Goal: Information Seeking & Learning: Learn about a topic

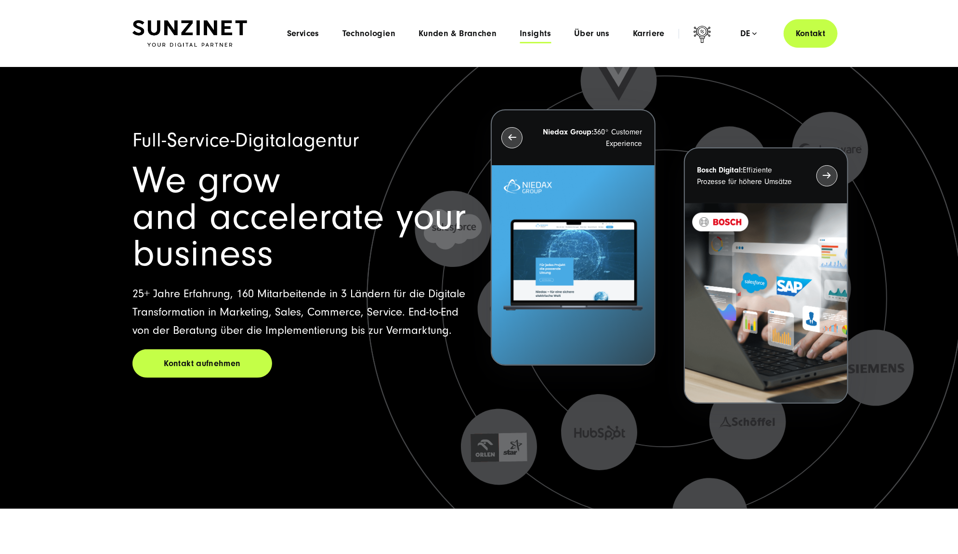
click at [532, 38] on span "Insights" at bounding box center [534, 34] width 31 height 10
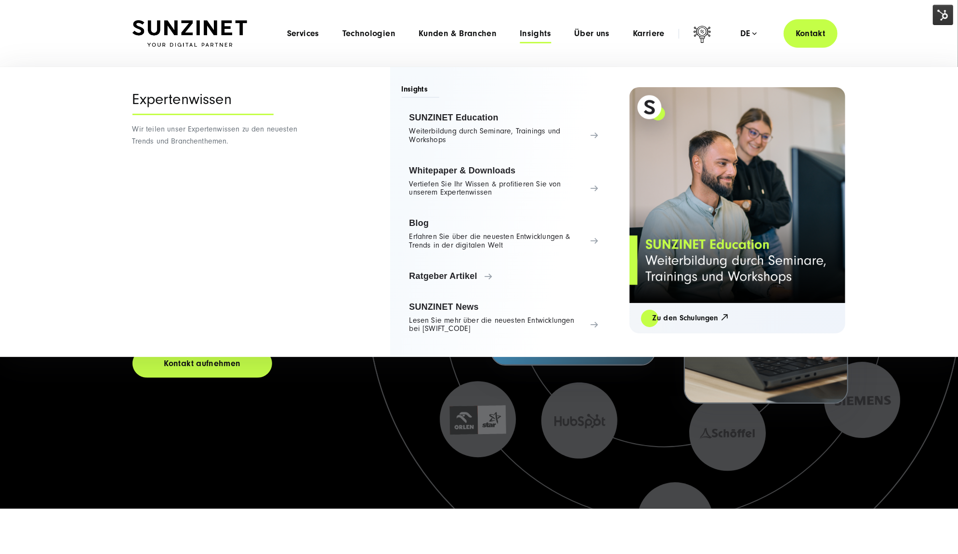
click at [594, 41] on div "Menu Services Menu Full Service Digitalagentur Wir lösen komplexe Herausforderu…" at bounding box center [556, 33] width 562 height 28
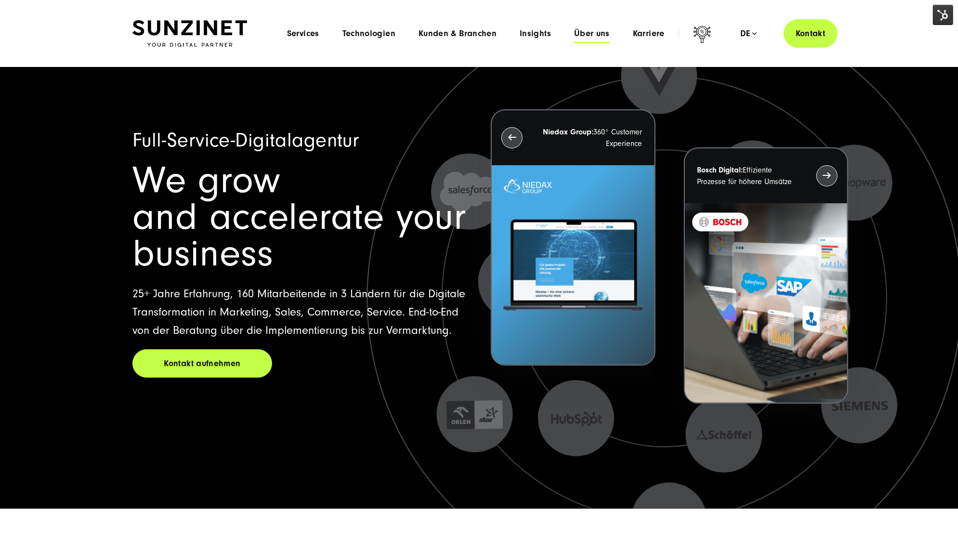
click at [594, 33] on span "Über uns" at bounding box center [592, 34] width 36 height 10
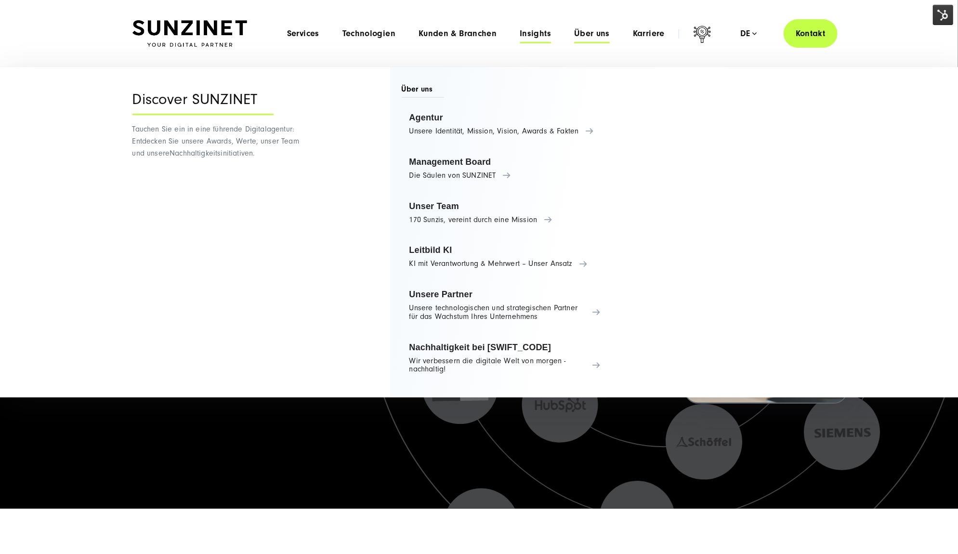
click at [542, 34] on span "Insights" at bounding box center [534, 34] width 31 height 10
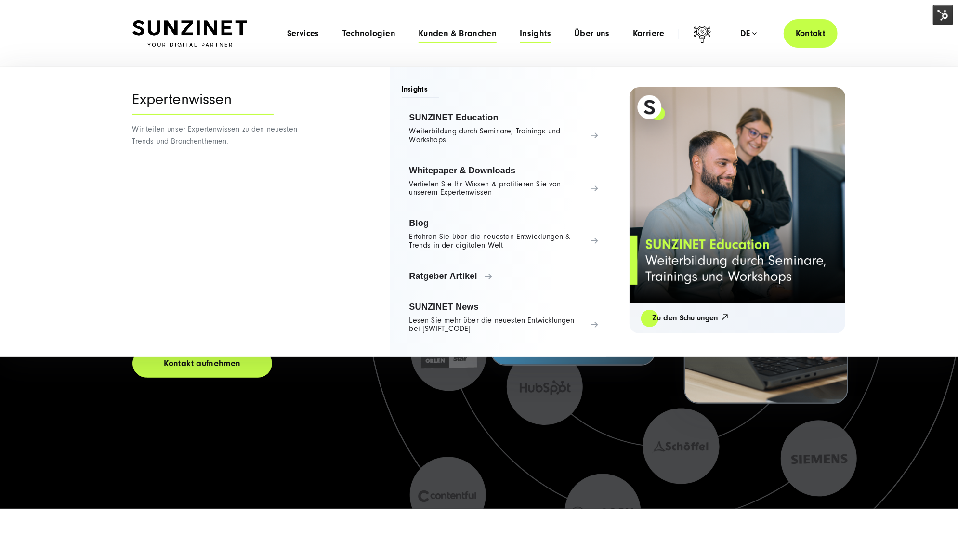
click at [481, 29] on span "Kunden & Branchen" at bounding box center [457, 34] width 78 height 10
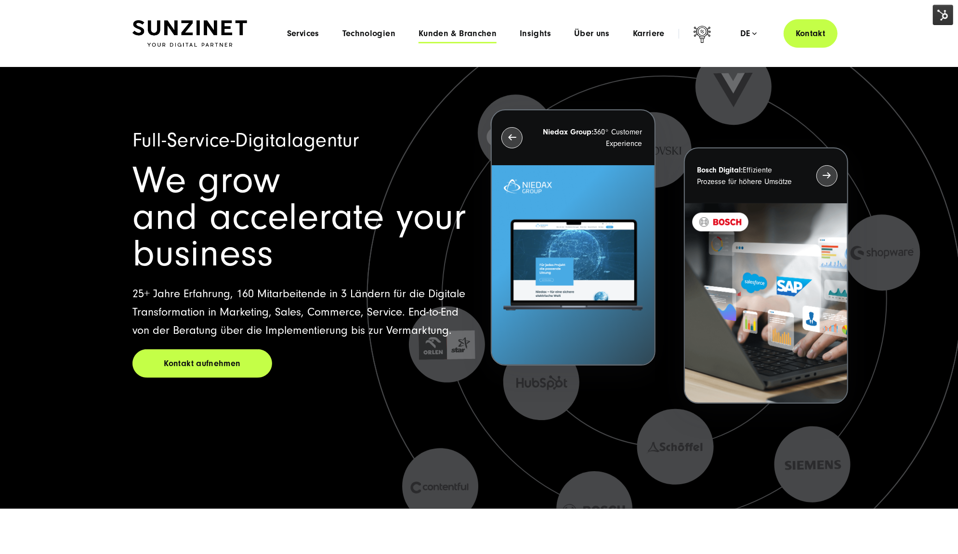
click at [478, 32] on span "Kunden & Branchen" at bounding box center [457, 34] width 78 height 10
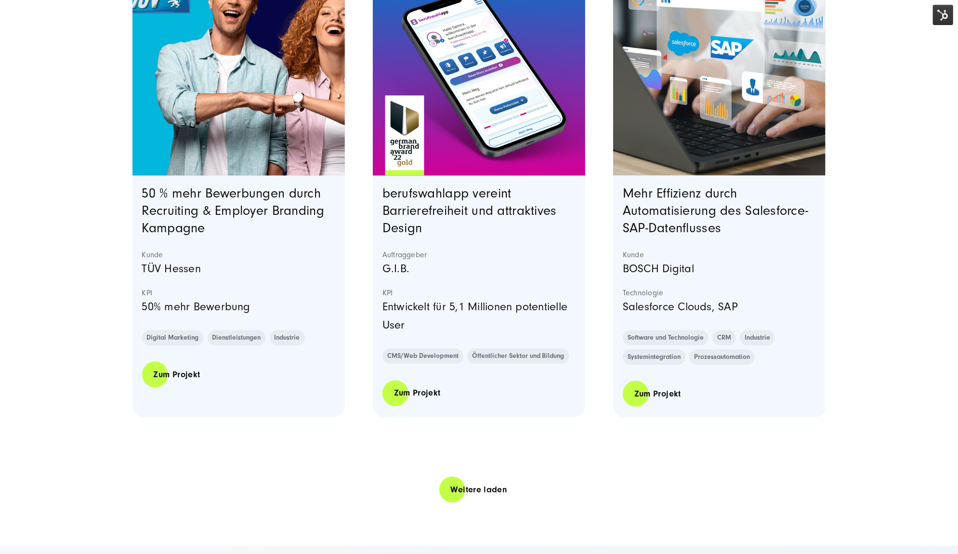
scroll to position [1872, 0]
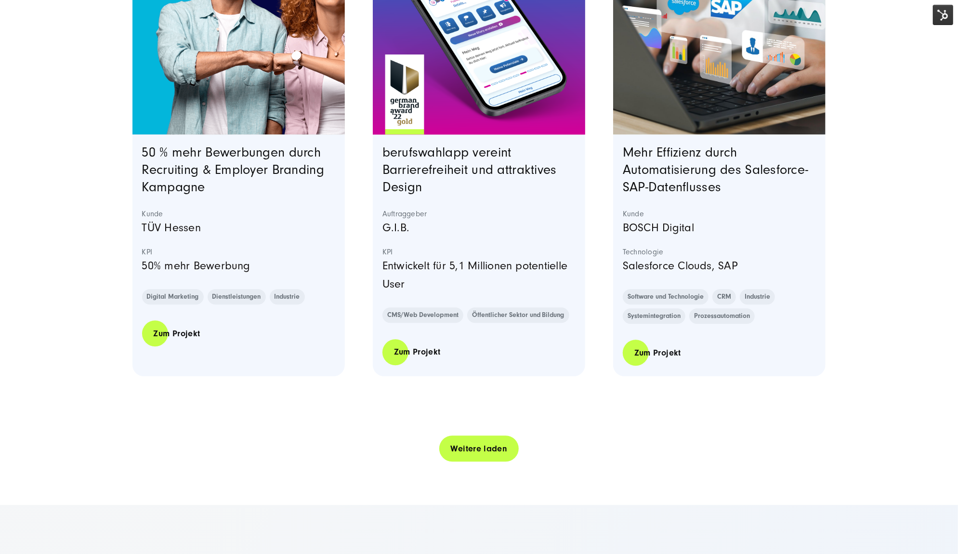
click at [475, 448] on link "Weitere laden" at bounding box center [479, 448] width 80 height 27
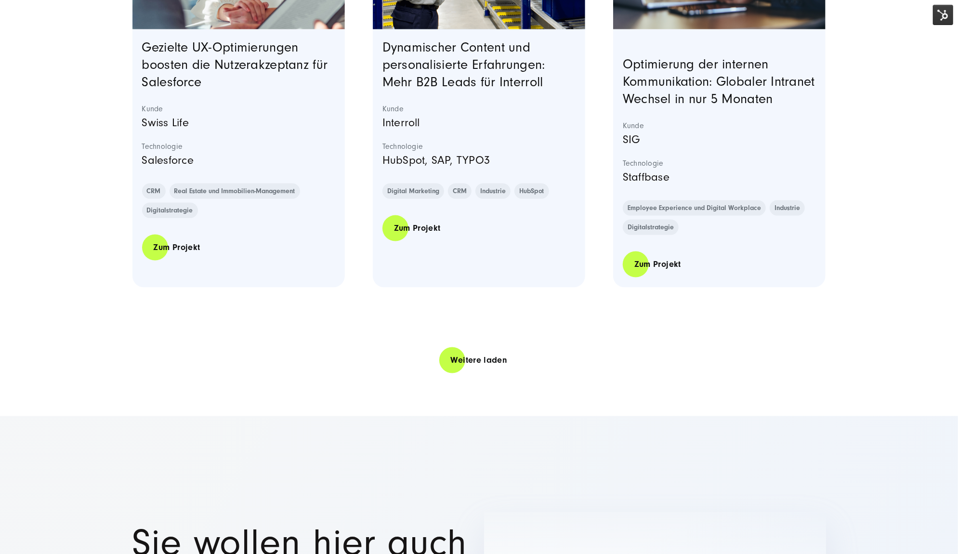
scroll to position [3905, 0]
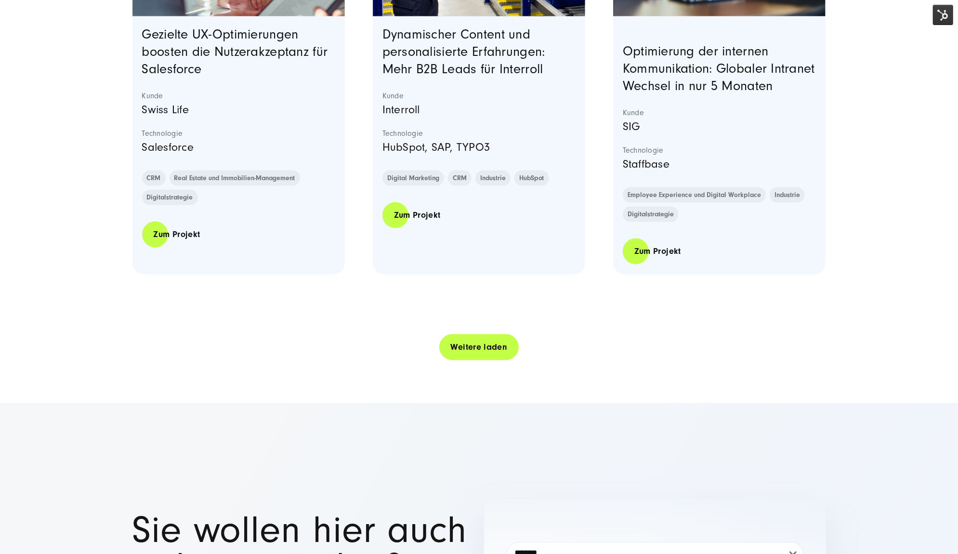
click at [461, 361] on link "Weitere laden" at bounding box center [479, 346] width 80 height 27
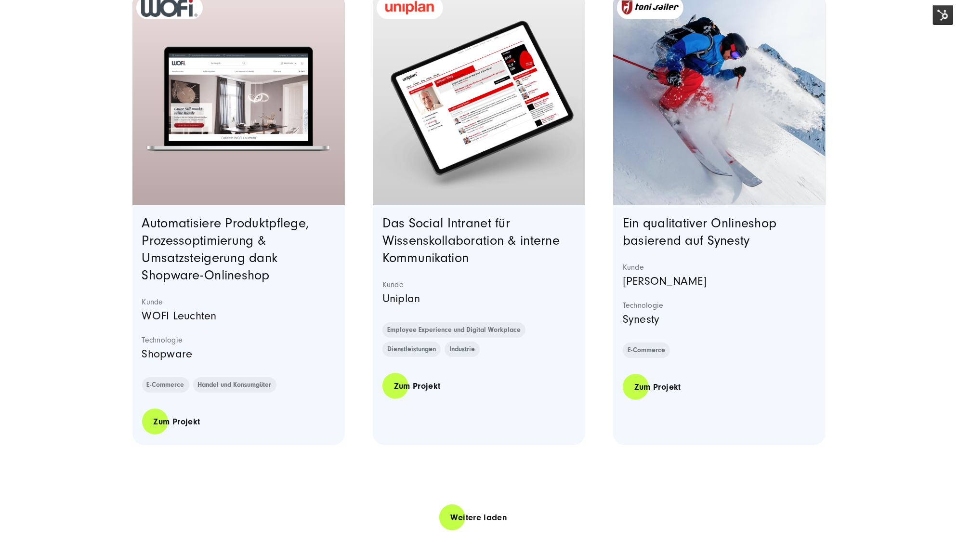
scroll to position [5817, 0]
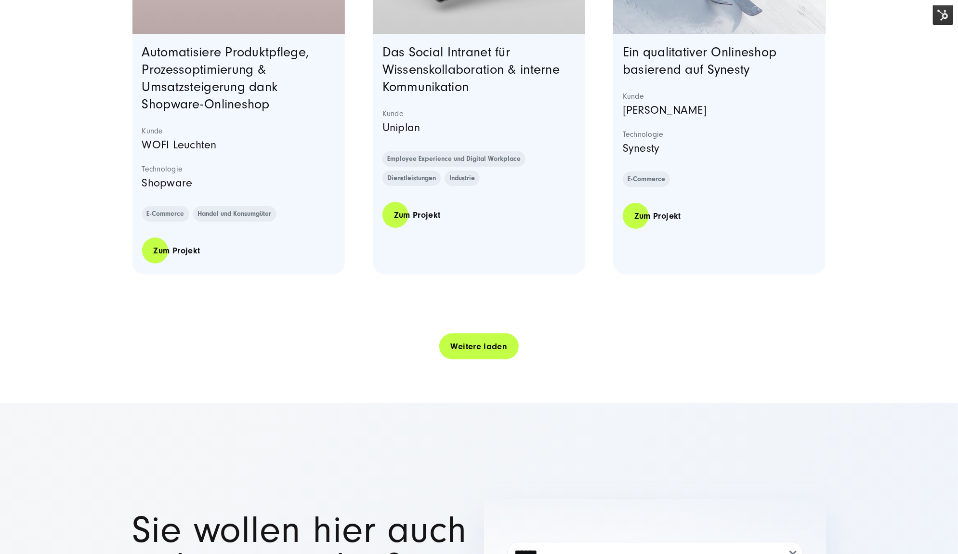
click at [513, 360] on link "Weitere laden" at bounding box center [479, 346] width 80 height 27
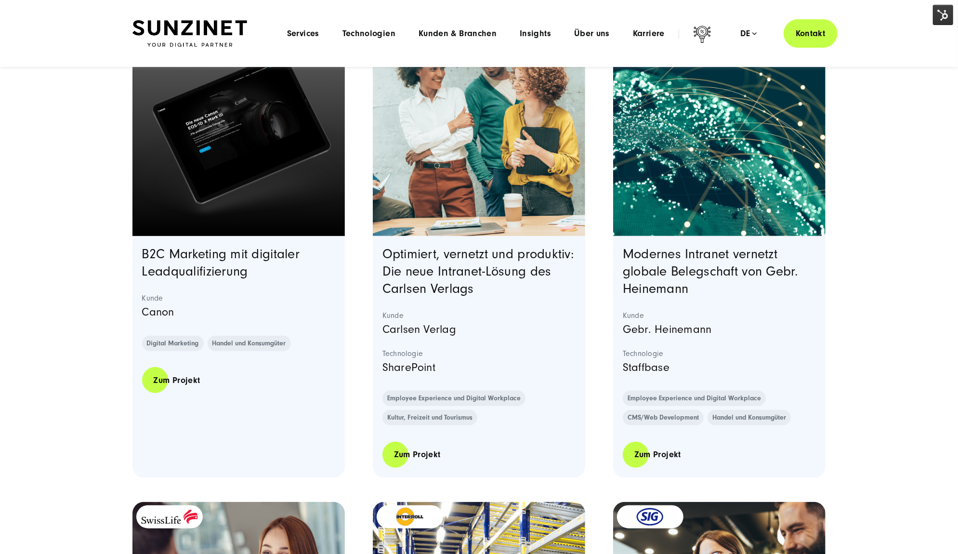
scroll to position [0, 0]
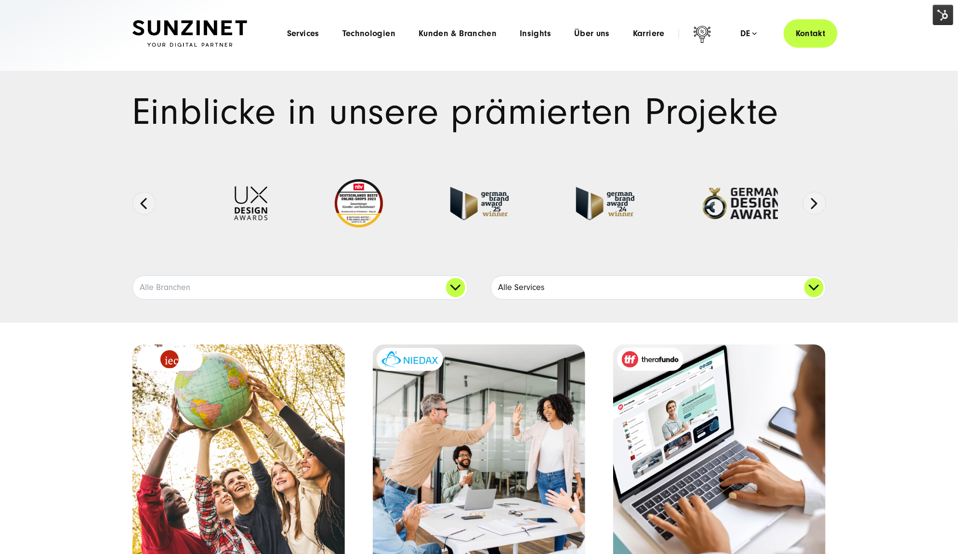
click at [556, 289] on link "Alle Services" at bounding box center [658, 287] width 334 height 23
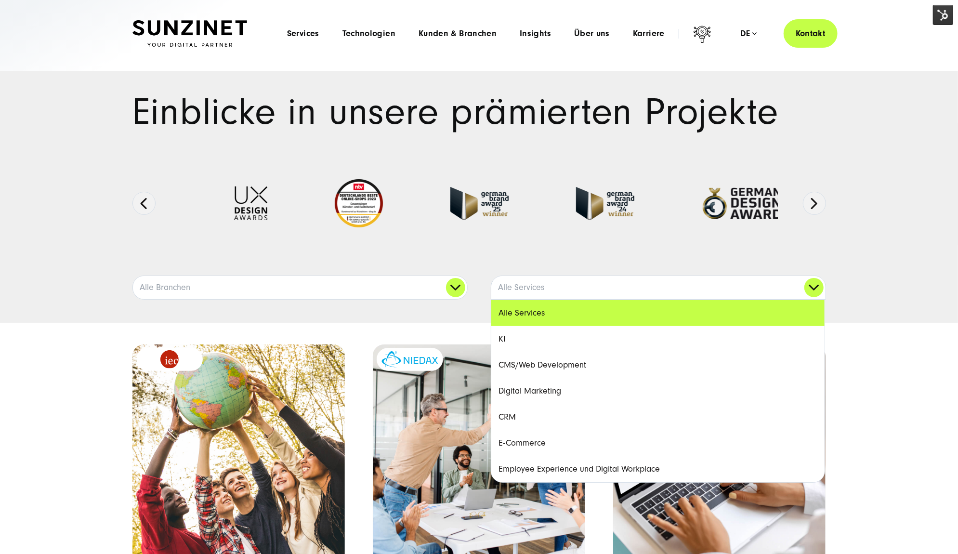
click at [569, 389] on link "Digital Marketing" at bounding box center [657, 391] width 333 height 26
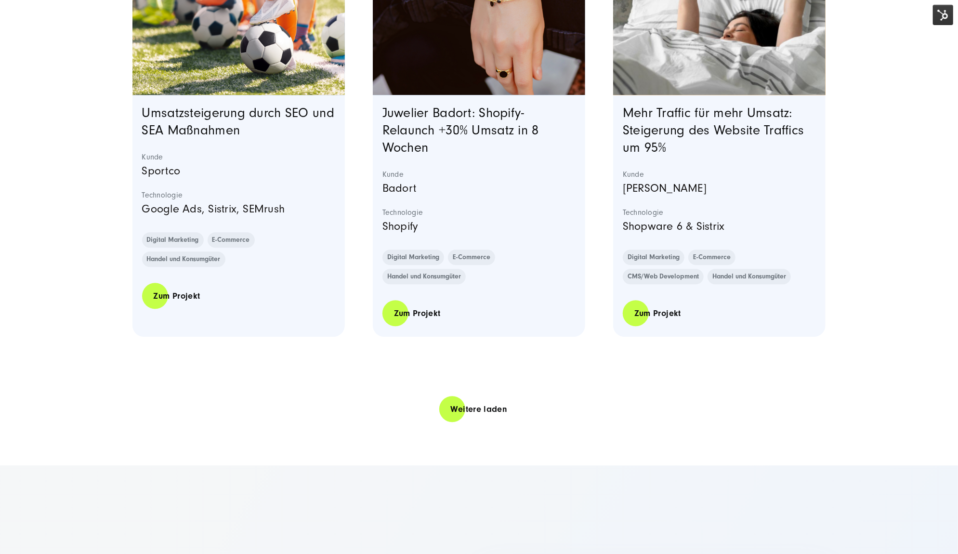
scroll to position [1926, 0]
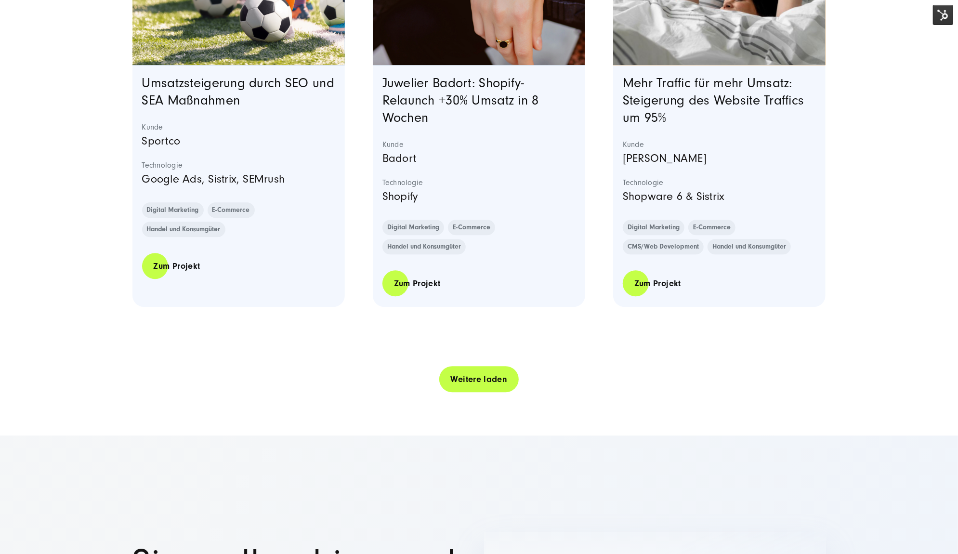
click at [443, 382] on link "Weitere laden" at bounding box center [479, 378] width 80 height 27
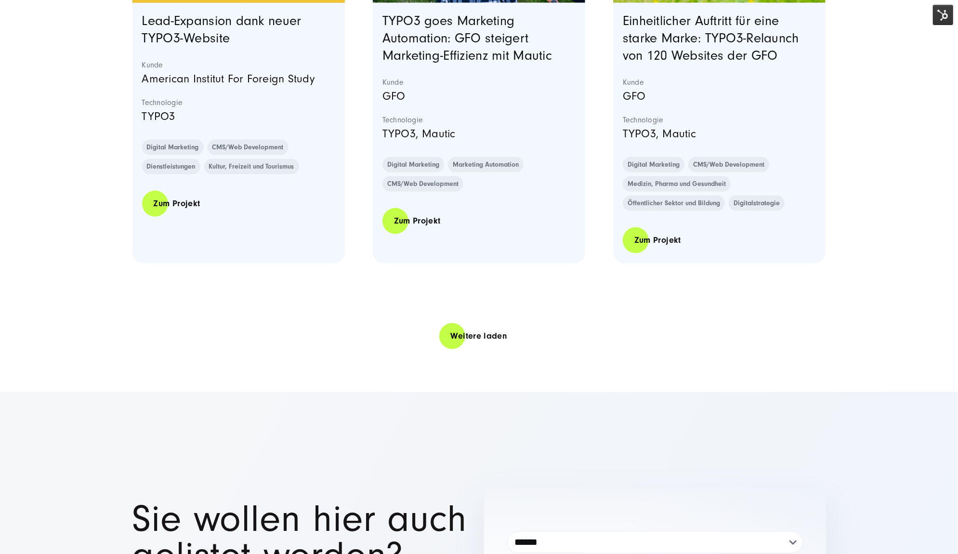
scroll to position [3891, 0]
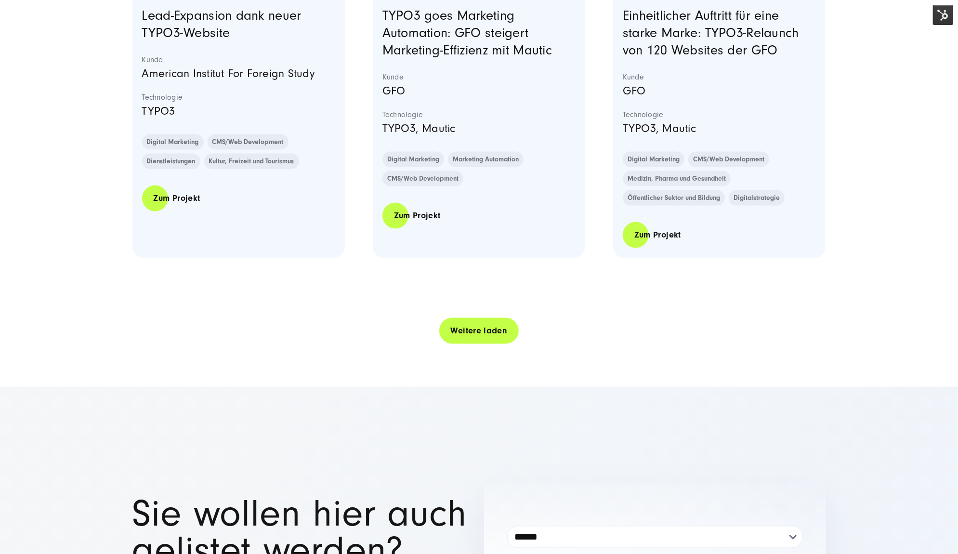
click at [499, 336] on link "Weitere laden" at bounding box center [479, 330] width 80 height 27
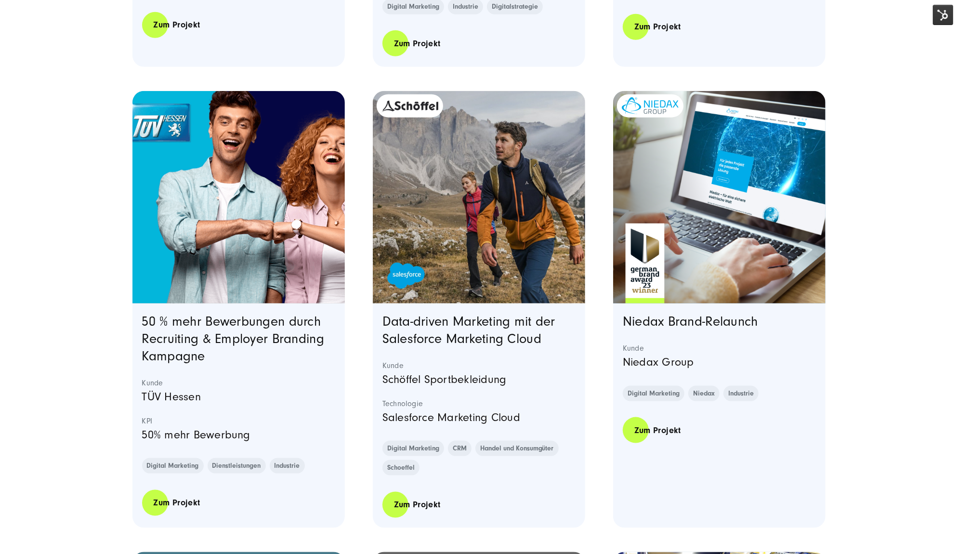
scroll to position [749, 0]
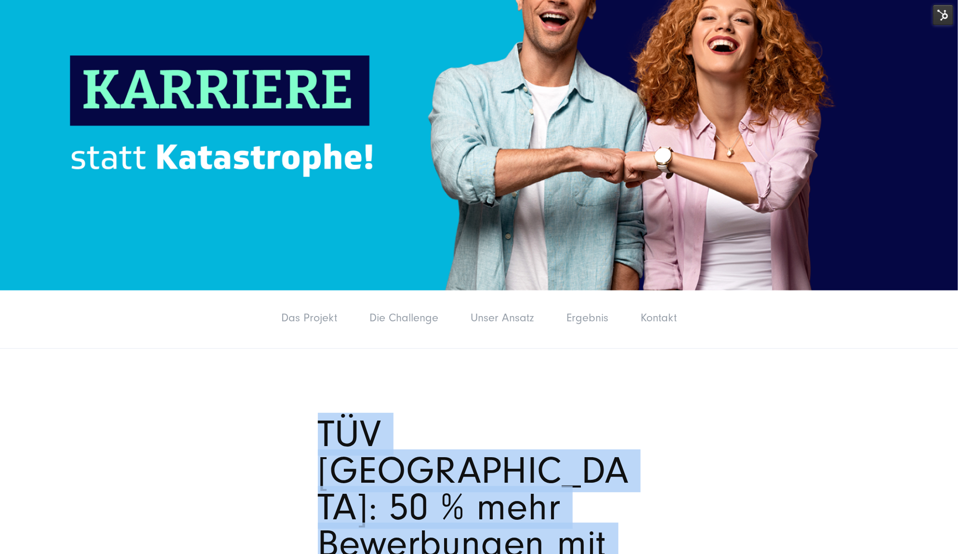
scroll to position [267, 0]
